Goal: Information Seeking & Learning: Learn about a topic

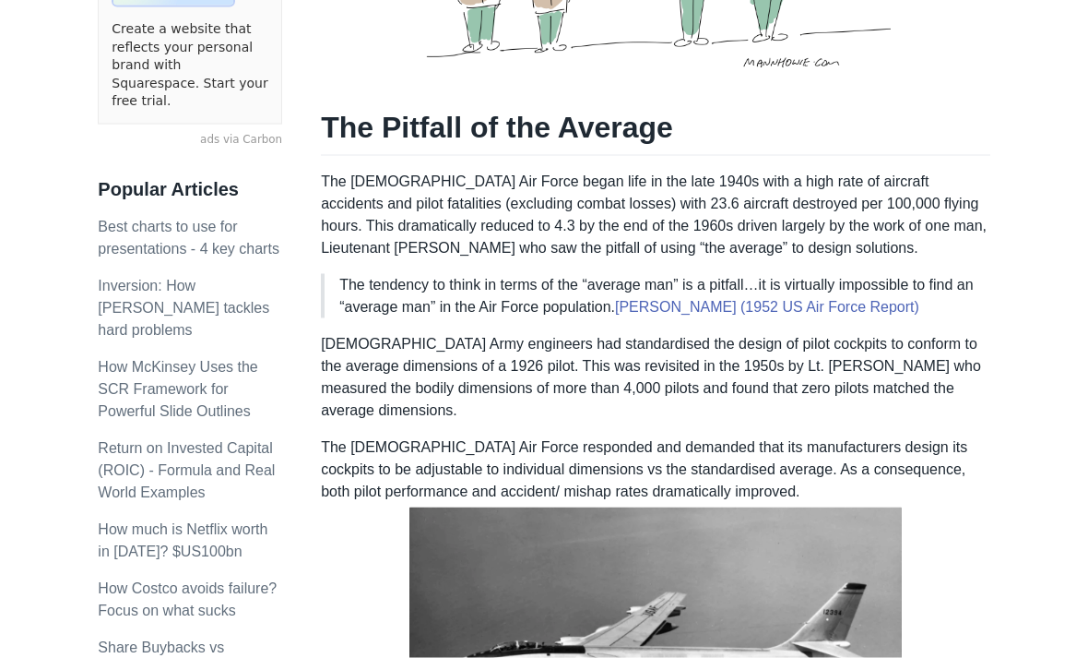
scroll to position [570, 0]
click at [889, 380] on p "[DEMOGRAPHIC_DATA] Army engineers had standardised the design of pilot cockpits…" at bounding box center [655, 376] width 669 height 89
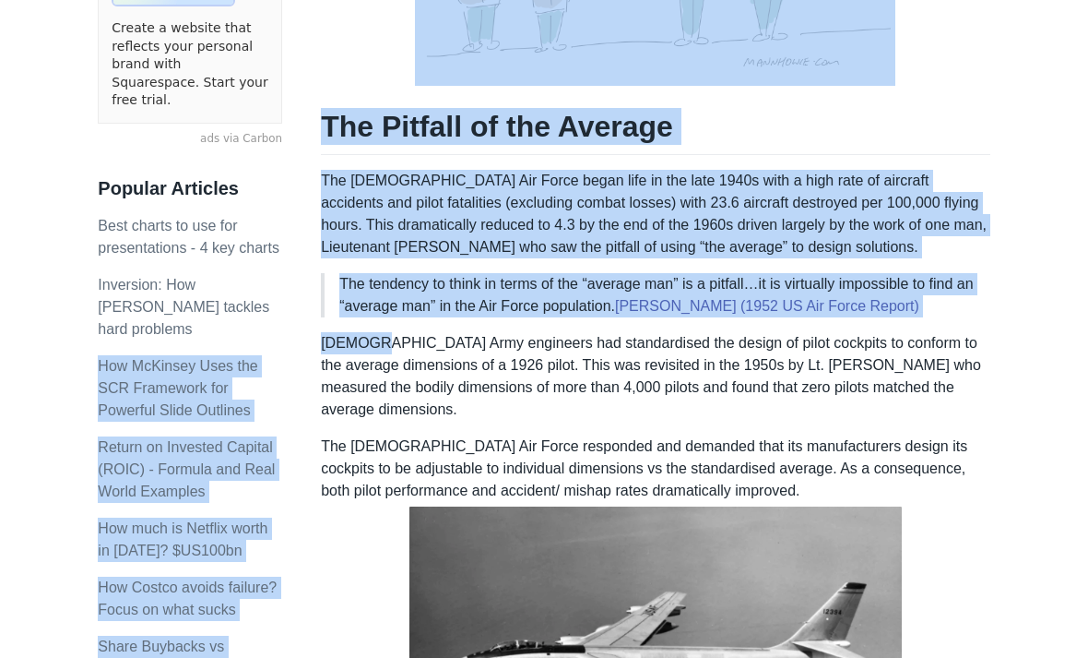
click at [420, 368] on p "[DEMOGRAPHIC_DATA] Army engineers had standardised the design of pilot cockpits…" at bounding box center [655, 376] width 669 height 89
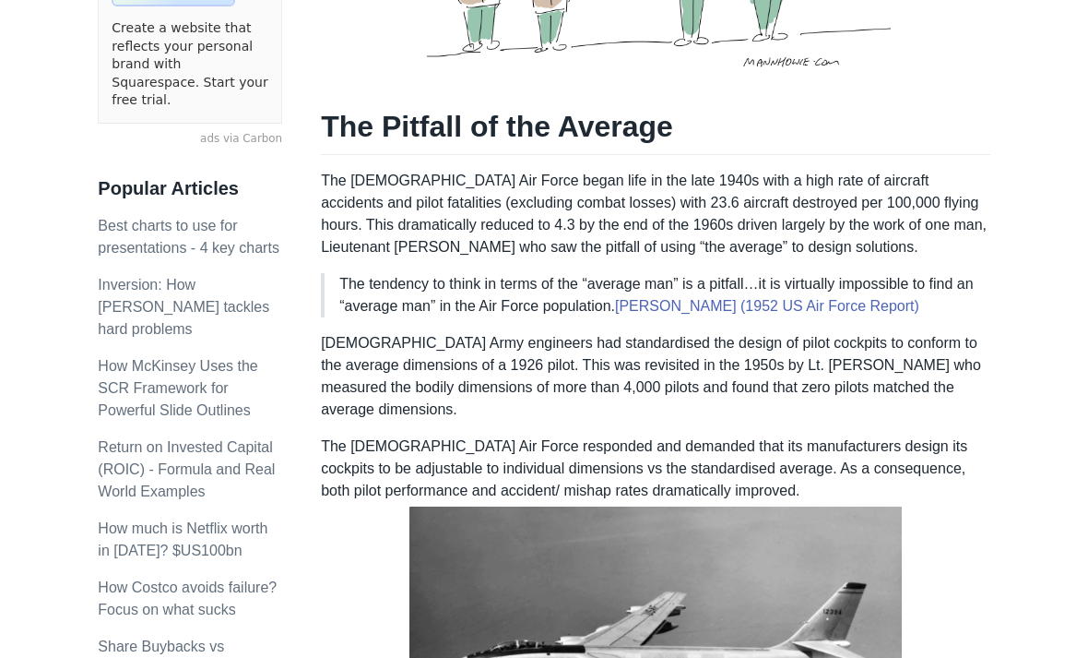
click at [427, 373] on p "[DEMOGRAPHIC_DATA] Army engineers had standardised the design of pilot cockpits…" at bounding box center [655, 376] width 669 height 89
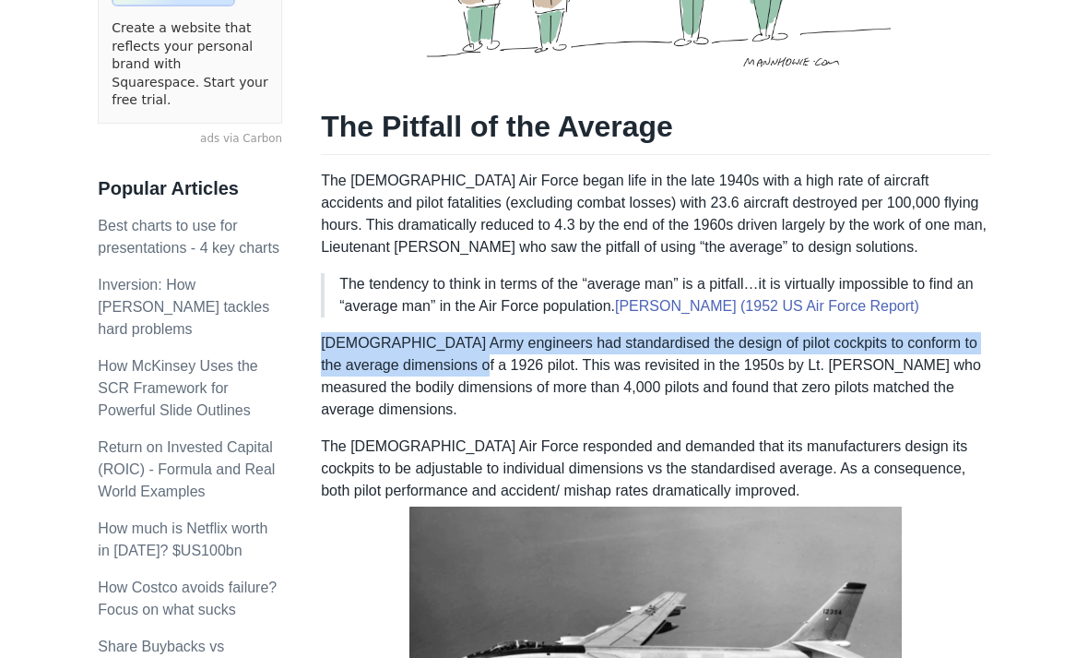
copy p "[DEMOGRAPHIC_DATA] Army engineers had standardised the design of pilot cockpits…"
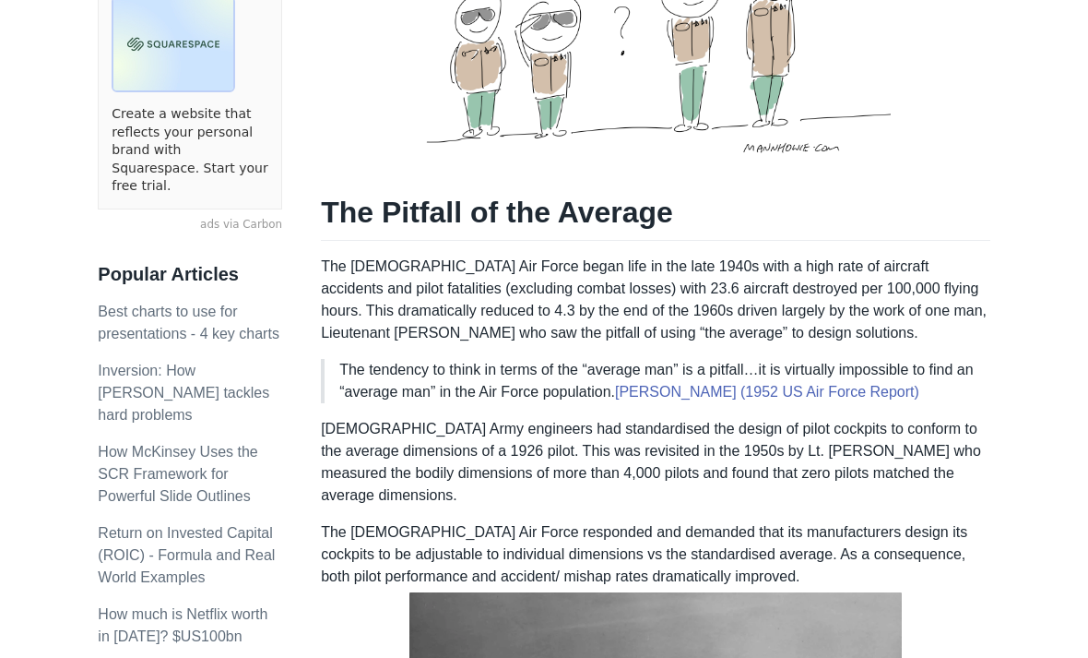
scroll to position [490, 0]
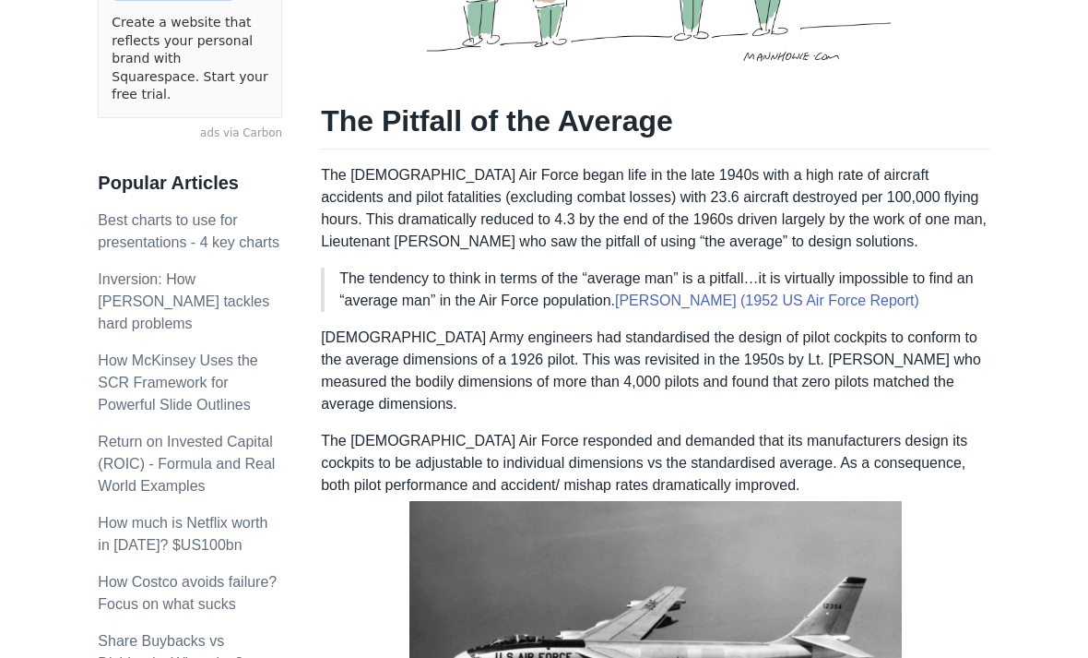
scroll to position [575, 0]
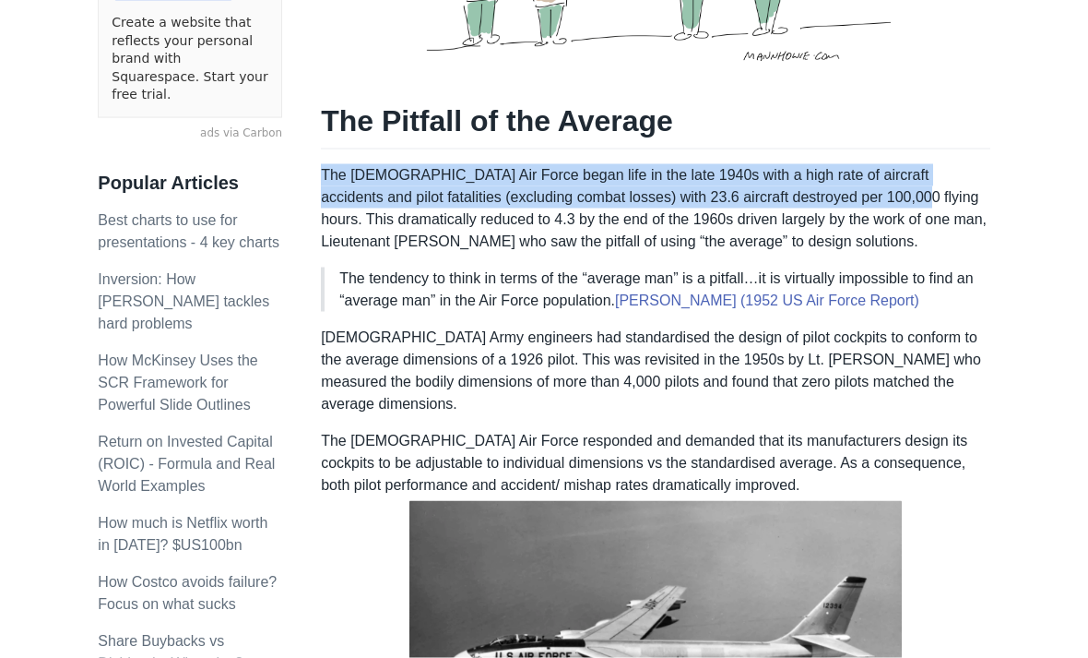
copy p "The [DEMOGRAPHIC_DATA] Air Force began life in the late 1940s with a high rate …"
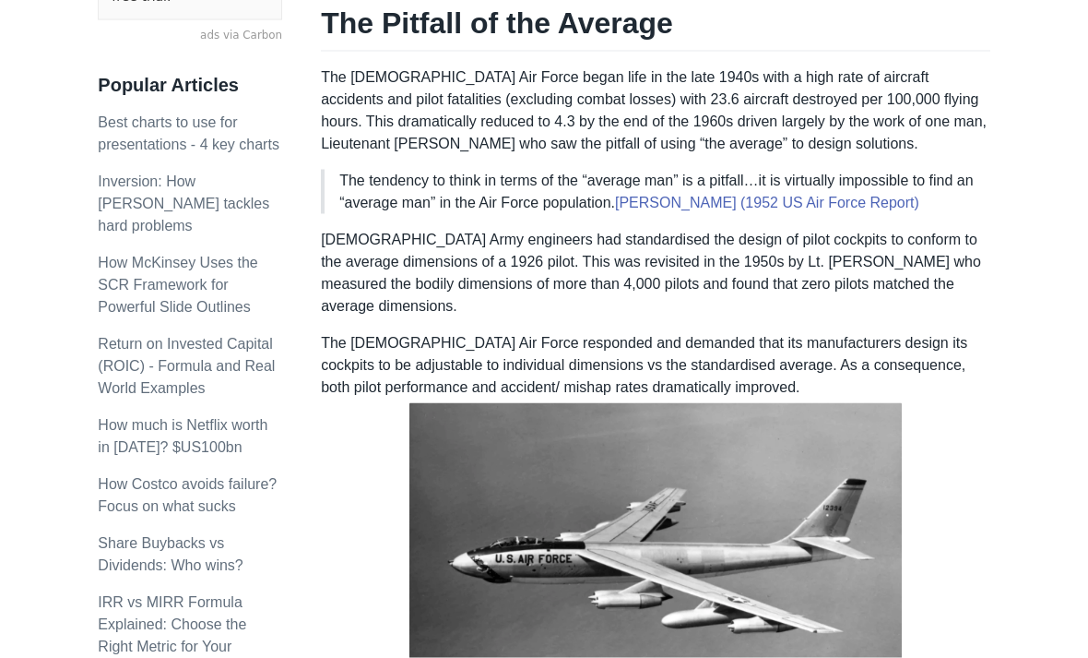
scroll to position [682, 0]
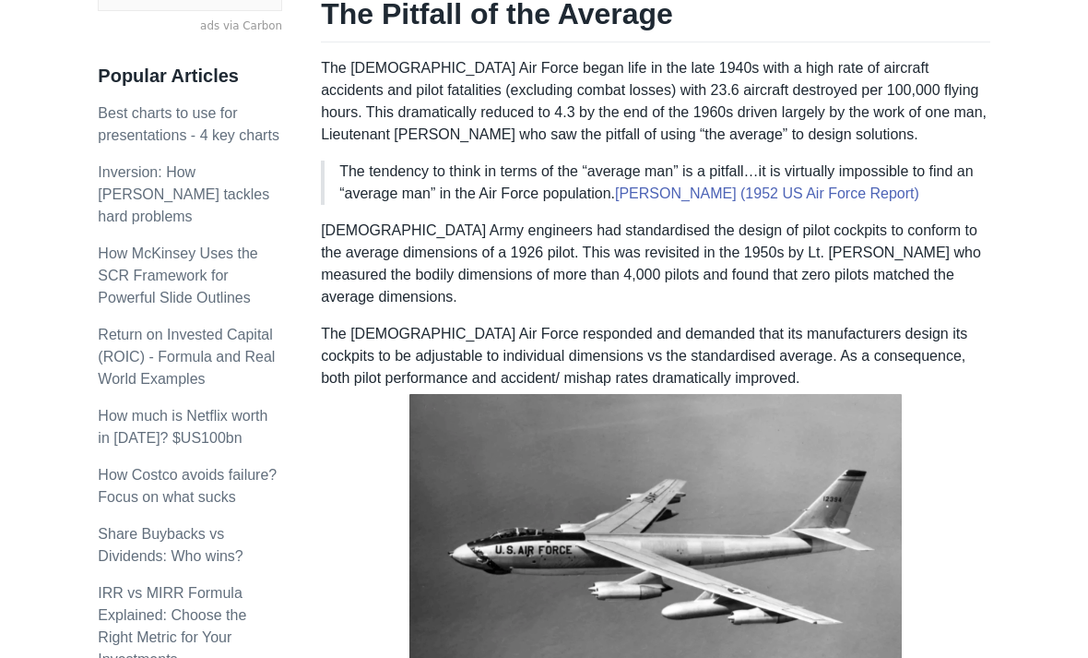
click at [950, 504] on p "The [DEMOGRAPHIC_DATA] Air Force responded and demanded that its manufacturers …" at bounding box center [655, 499] width 669 height 352
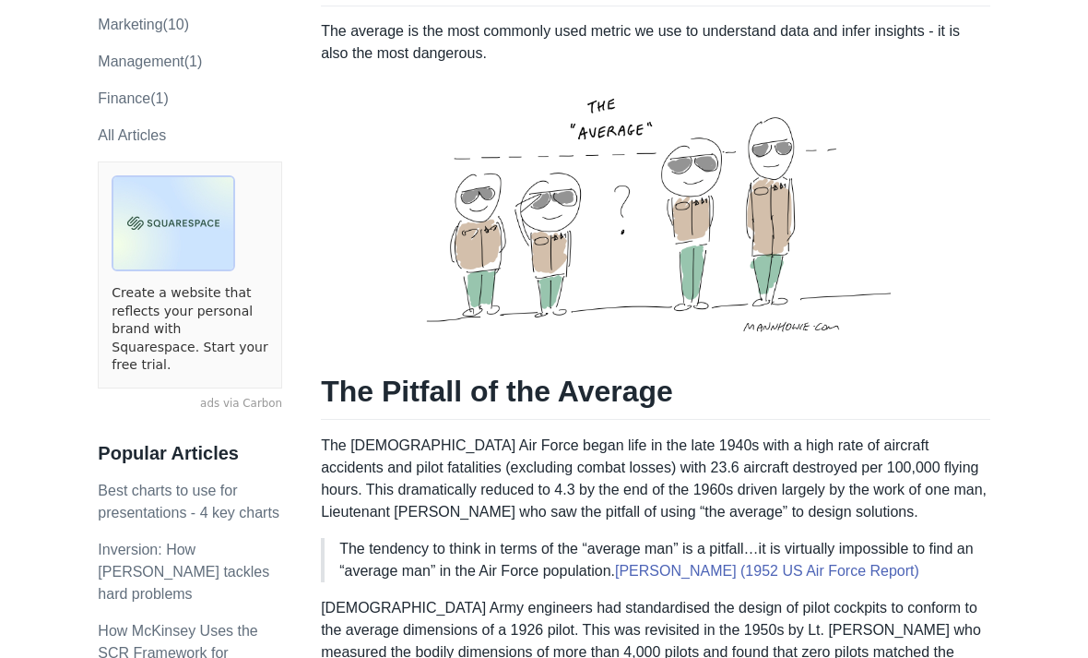
scroll to position [364, 0]
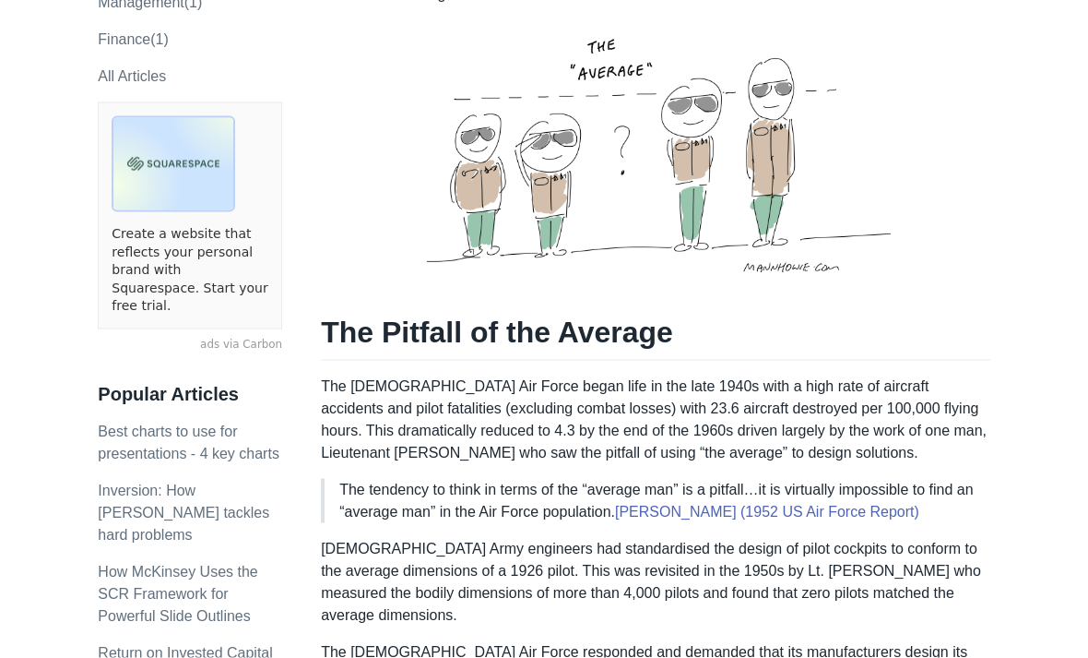
click at [892, 331] on h1 "The Pitfall of the Average" at bounding box center [655, 337] width 669 height 47
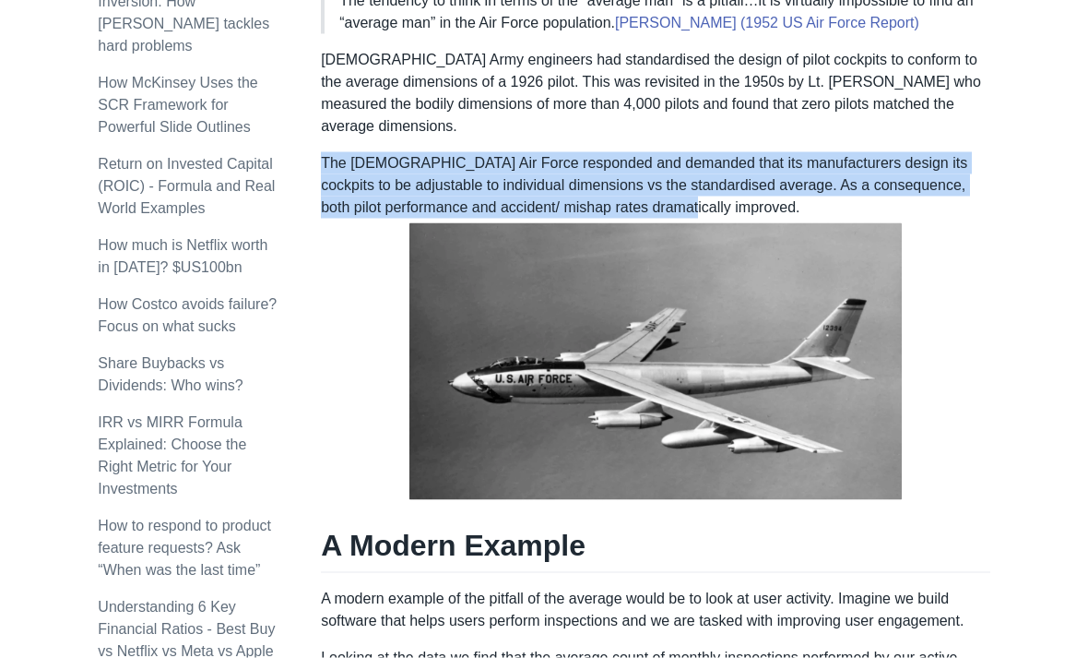
scroll to position [854, 0]
copy p "The [DEMOGRAPHIC_DATA] Air Force responded and demanded that its manufacturers …"
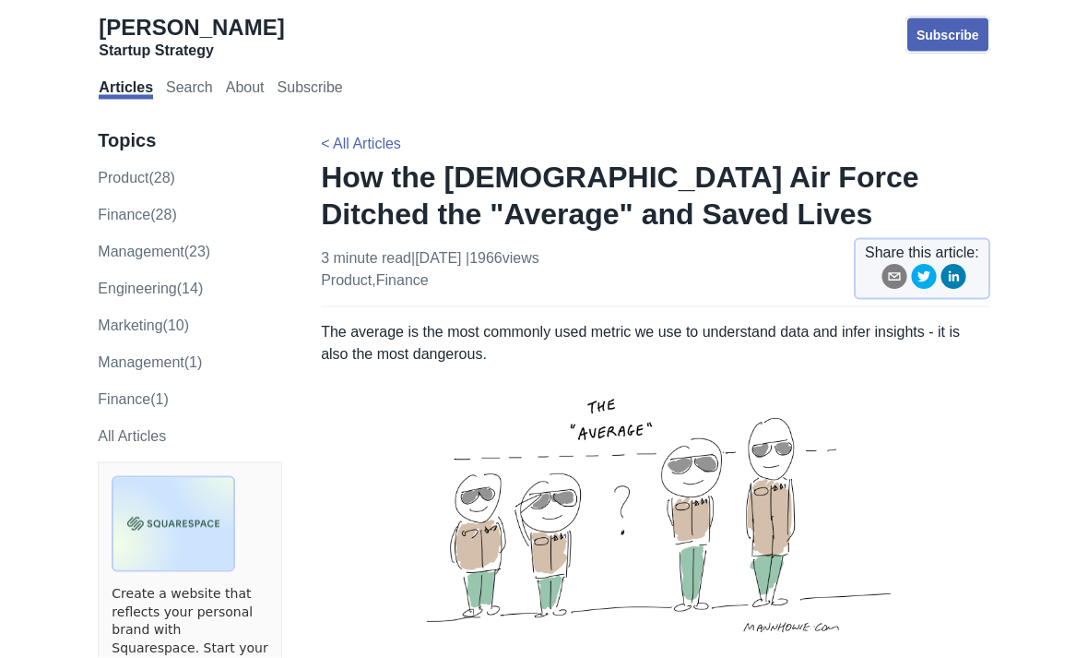
scroll to position [0, 0]
